Goal: Transaction & Acquisition: Purchase product/service

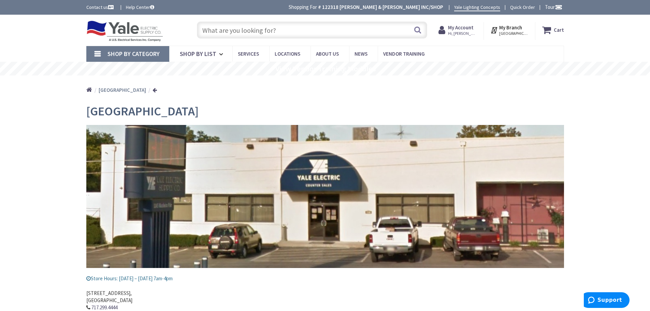
click at [211, 31] on input "text" at bounding box center [312, 29] width 230 height 17
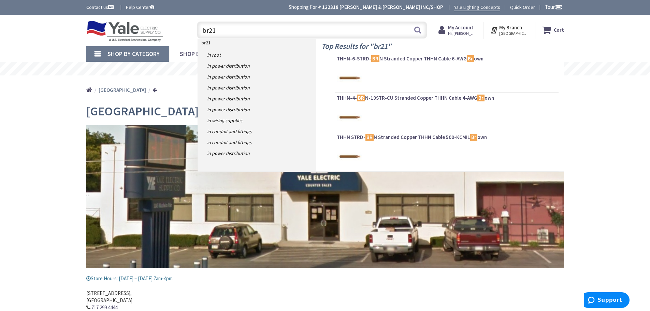
type input "br215"
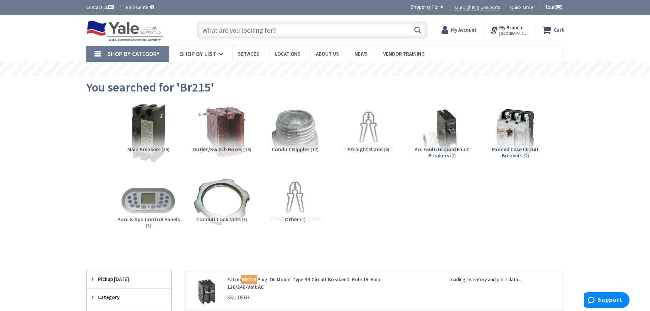
click at [151, 139] on img at bounding box center [148, 132] width 62 height 62
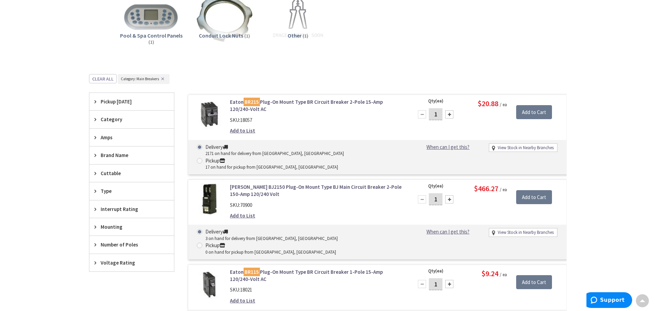
scroll to position [181, 0]
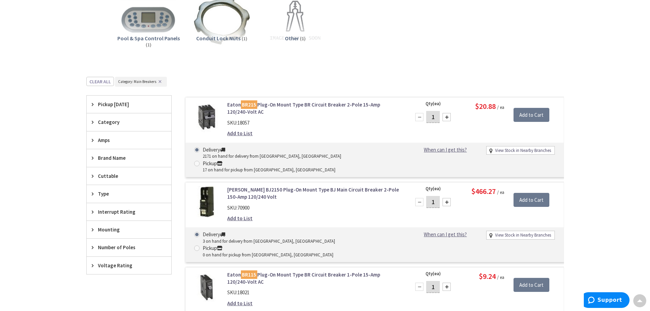
click at [448, 117] on div at bounding box center [447, 117] width 8 height 8
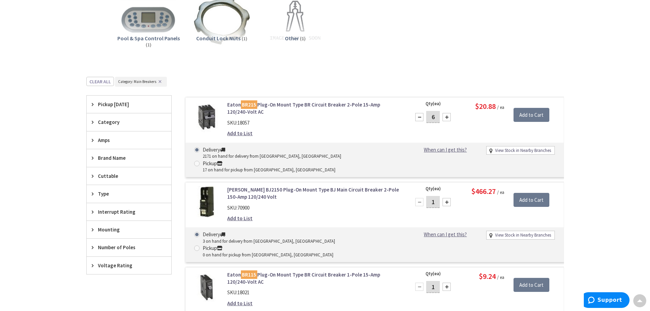
click at [448, 117] on div at bounding box center [447, 117] width 8 height 8
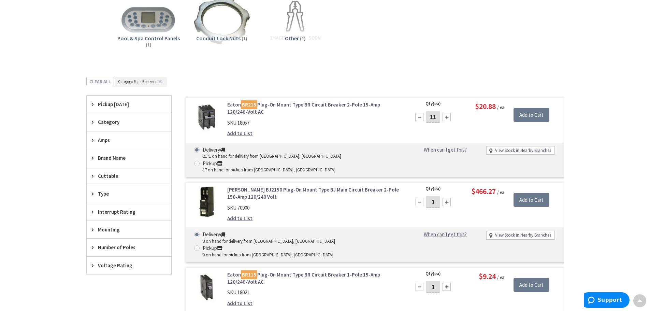
click at [448, 117] on div at bounding box center [447, 117] width 8 height 8
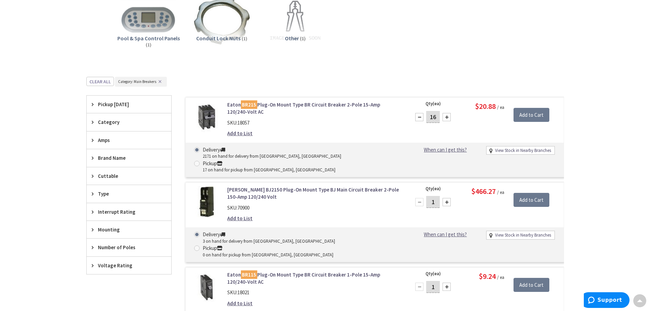
click at [448, 117] on div at bounding box center [447, 117] width 8 height 8
type input "20"
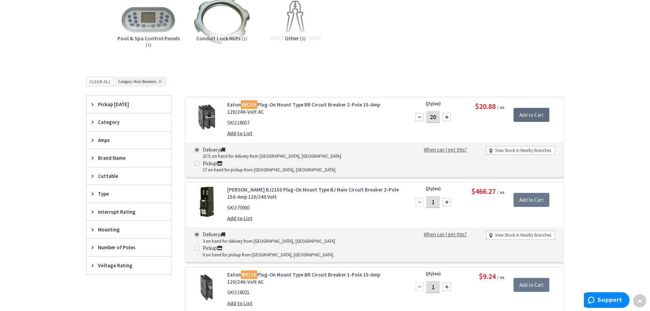
click at [523, 114] on input "Add to Cart" at bounding box center [532, 115] width 36 height 14
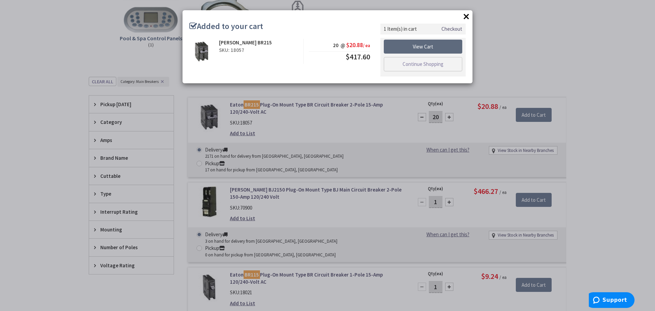
click at [407, 49] on link "View Cart" at bounding box center [423, 47] width 78 height 14
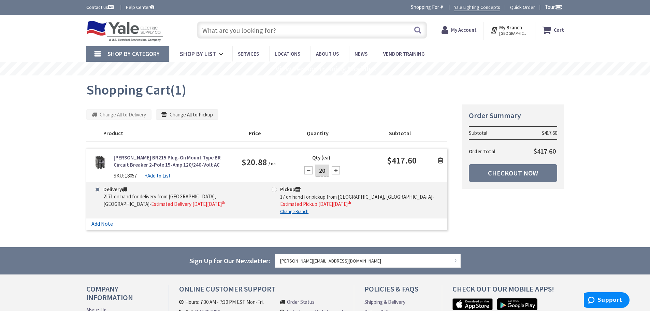
click at [308, 170] on div at bounding box center [308, 170] width 8 height 8
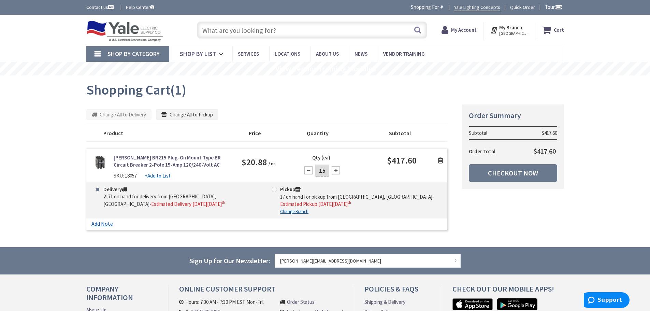
click at [308, 170] on div at bounding box center [308, 170] width 8 height 8
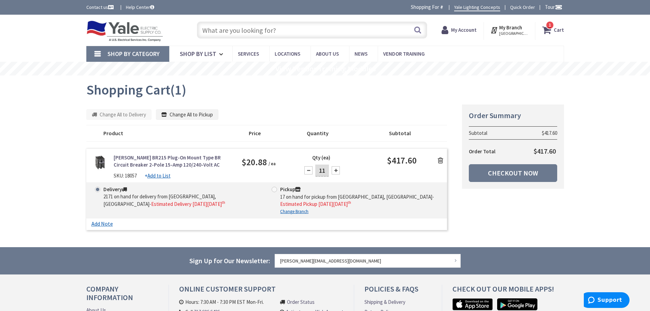
type input "10"
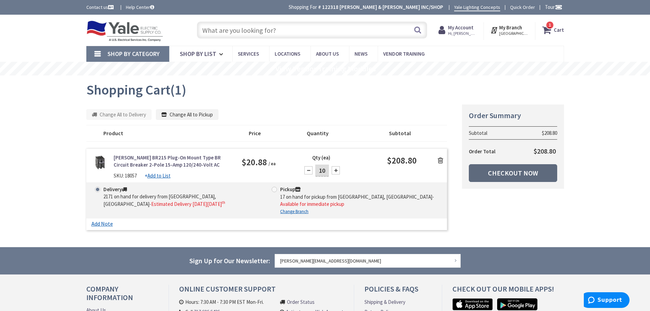
click at [534, 174] on link "Checkout Now" at bounding box center [513, 173] width 88 height 18
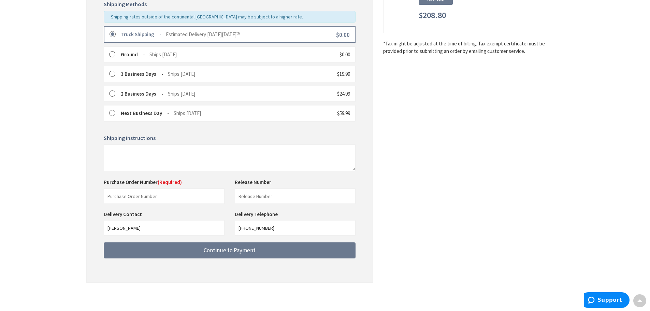
scroll to position [174, 0]
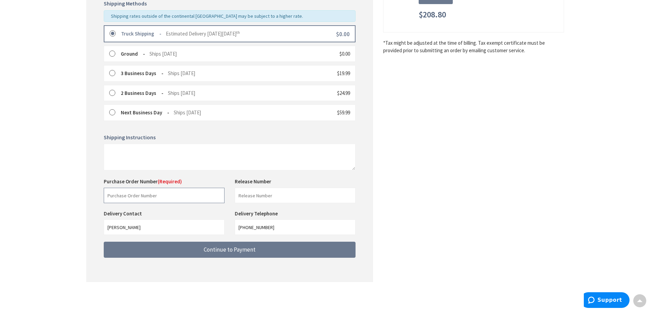
click at [179, 197] on input "text" at bounding box center [164, 195] width 121 height 15
type input "120047"
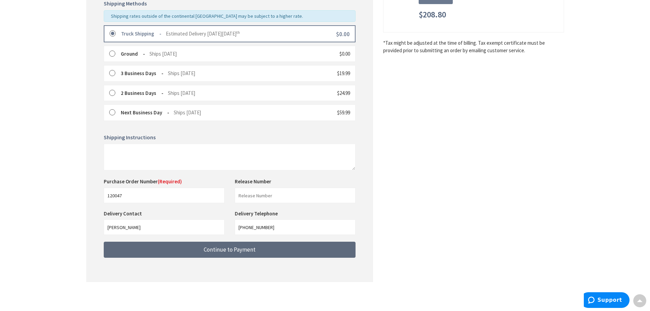
click at [225, 248] on span "Continue to Payment" at bounding box center [230, 250] width 52 height 8
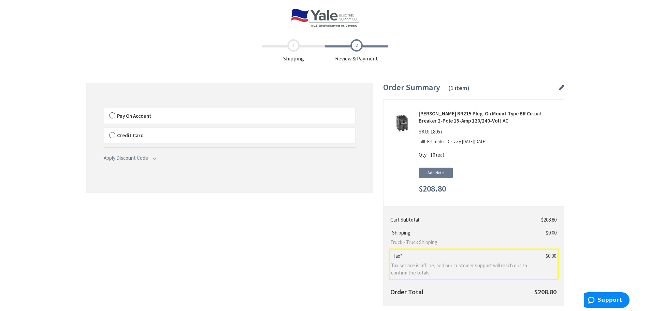
click at [114, 115] on label "Pay On Account" at bounding box center [229, 116] width 251 height 16
click at [104, 110] on input "Pay On Account" at bounding box center [104, 110] width 0 height 0
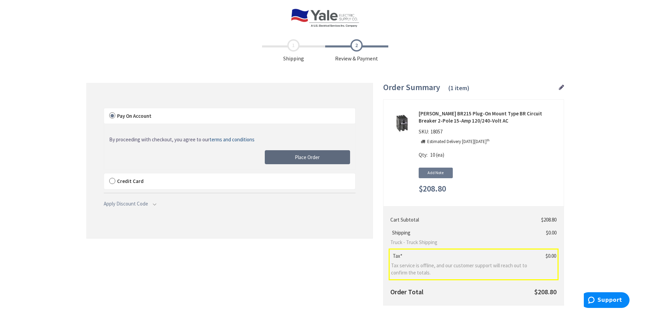
drag, startPoint x: 304, startPoint y: 155, endPoint x: 338, endPoint y: 3, distance: 155.7
click at [304, 155] on span "Place Order" at bounding box center [307, 157] width 25 height 6
